Goal: Information Seeking & Learning: Learn about a topic

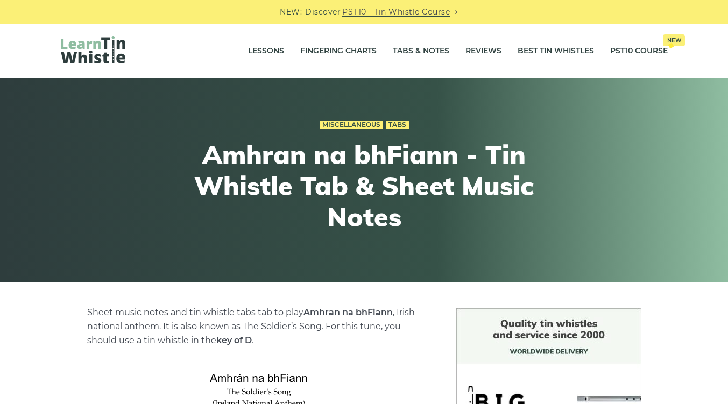
click at [365, 251] on div "Miscellaneous Tabs Amhran na bhFiann - Tin Whistle Tab & Sheet Music Notes" at bounding box center [364, 180] width 396 height 178
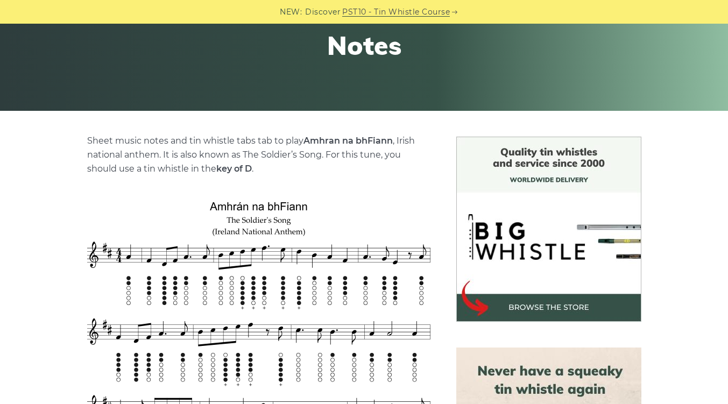
scroll to position [169, 0]
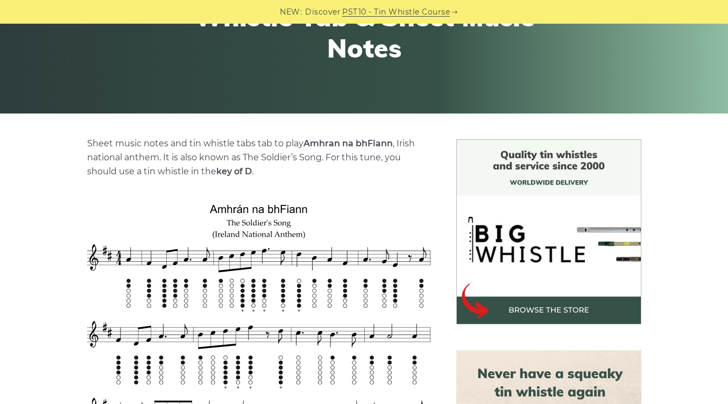
drag, startPoint x: 386, startPoint y: 3, endPoint x: 245, endPoint y: 303, distance: 330.9
drag, startPoint x: 368, startPoint y: 180, endPoint x: 377, endPoint y: 167, distance: 15.5
